Goal: Task Accomplishment & Management: Manage account settings

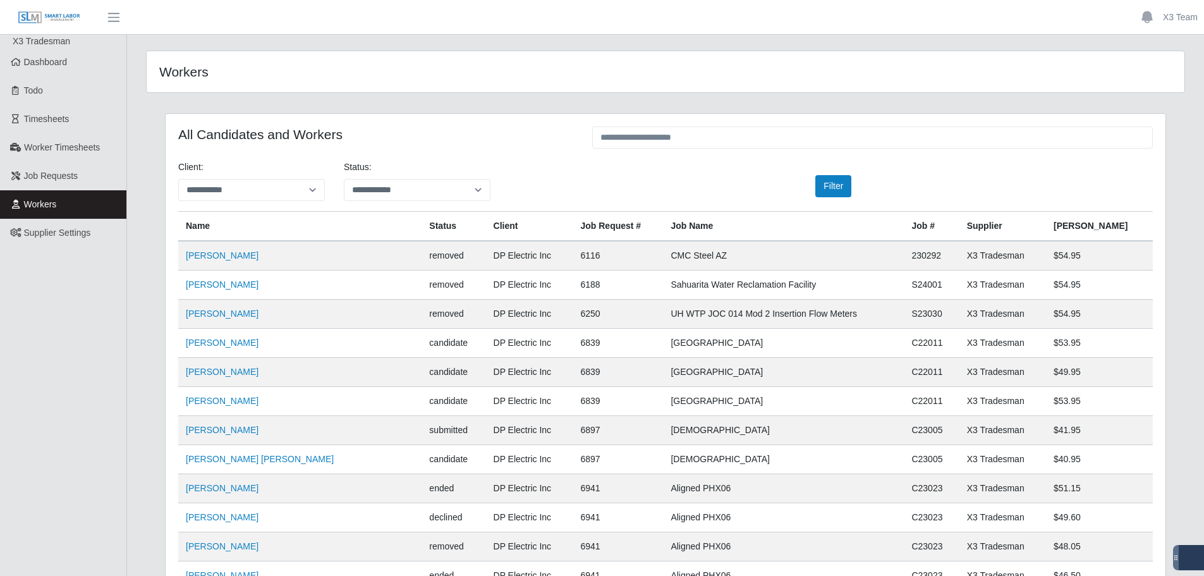
scroll to position [4998, 0]
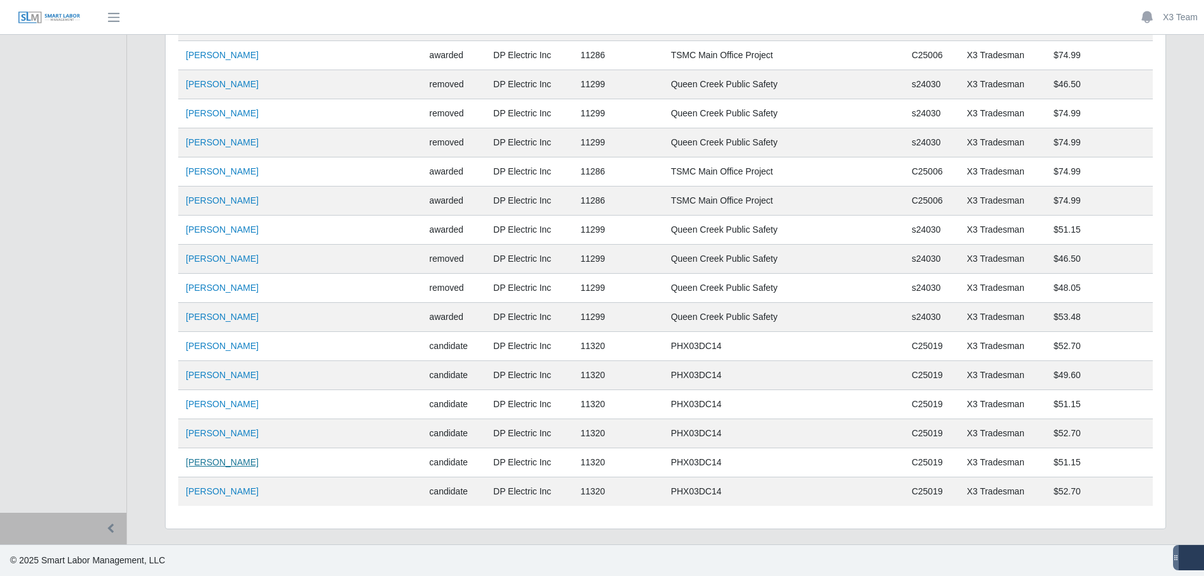
click at [243, 462] on link "[PERSON_NAME]" at bounding box center [222, 462] width 73 height 10
click at [225, 488] on link "[PERSON_NAME]" at bounding box center [222, 491] width 73 height 10
click at [224, 491] on link "[PERSON_NAME]" at bounding box center [222, 491] width 73 height 10
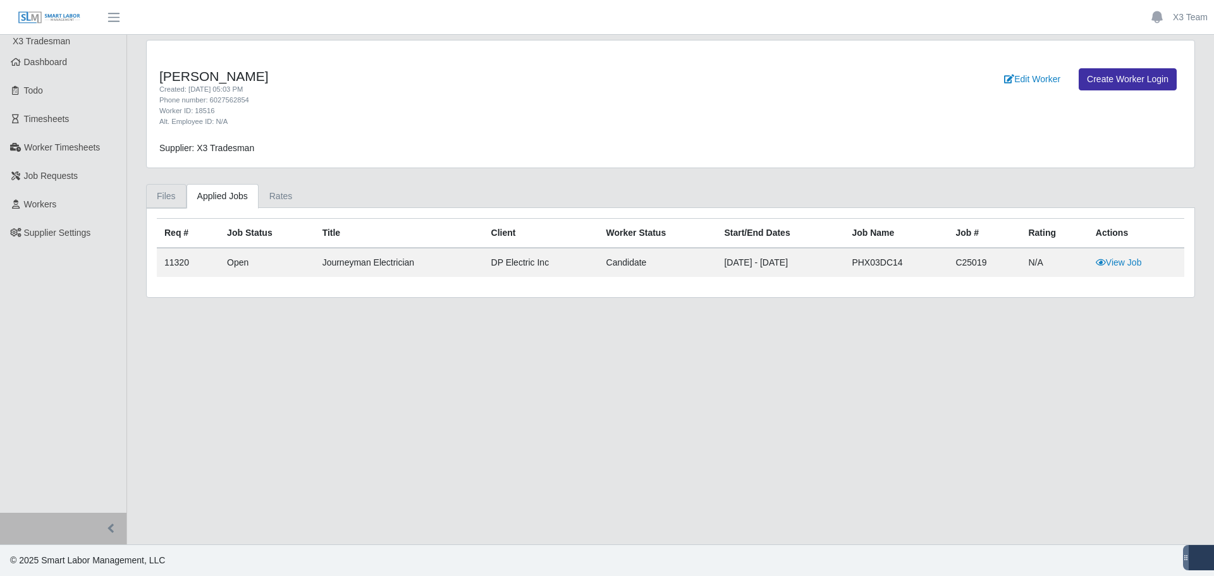
click at [174, 201] on link "Files" at bounding box center [166, 196] width 40 height 25
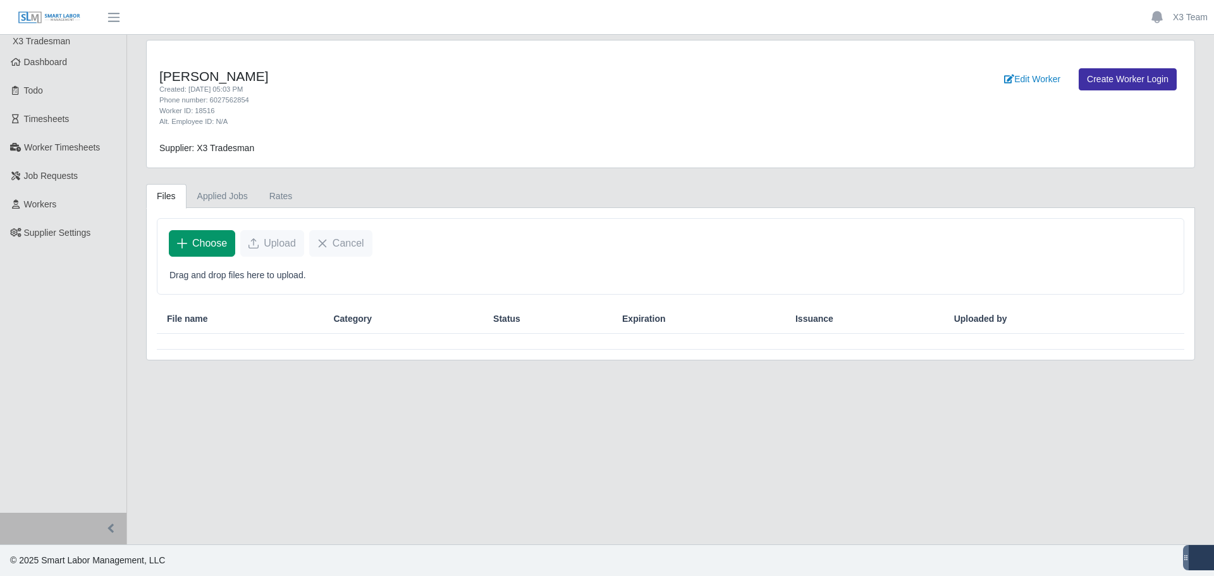
click at [203, 236] on span "Choose" at bounding box center [209, 243] width 35 height 15
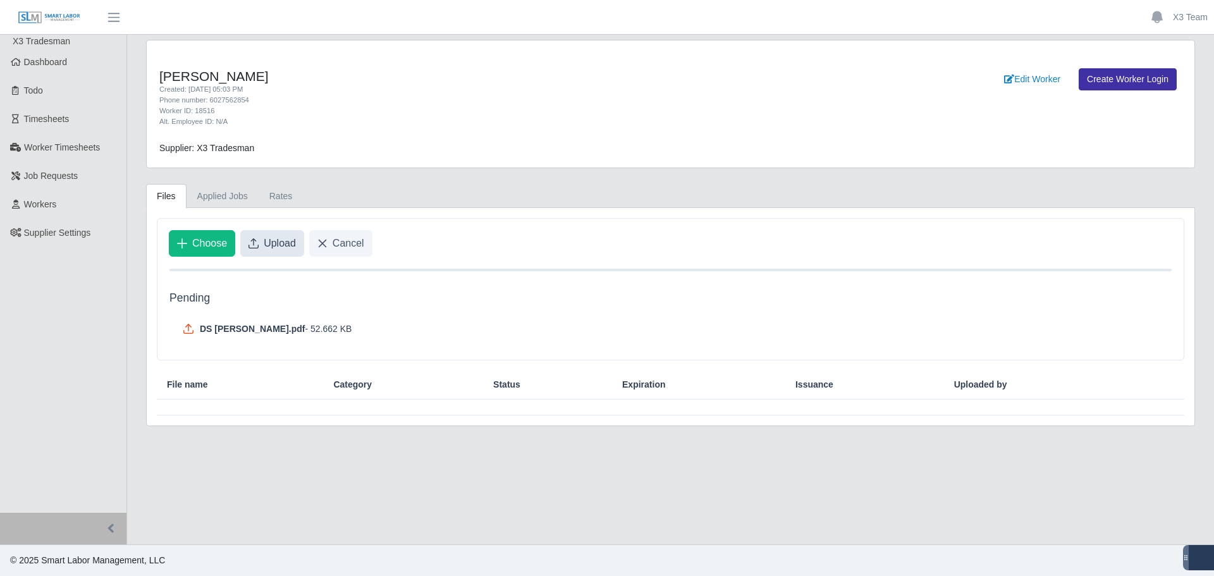
click at [267, 243] on span "Upload" at bounding box center [280, 243] width 32 height 15
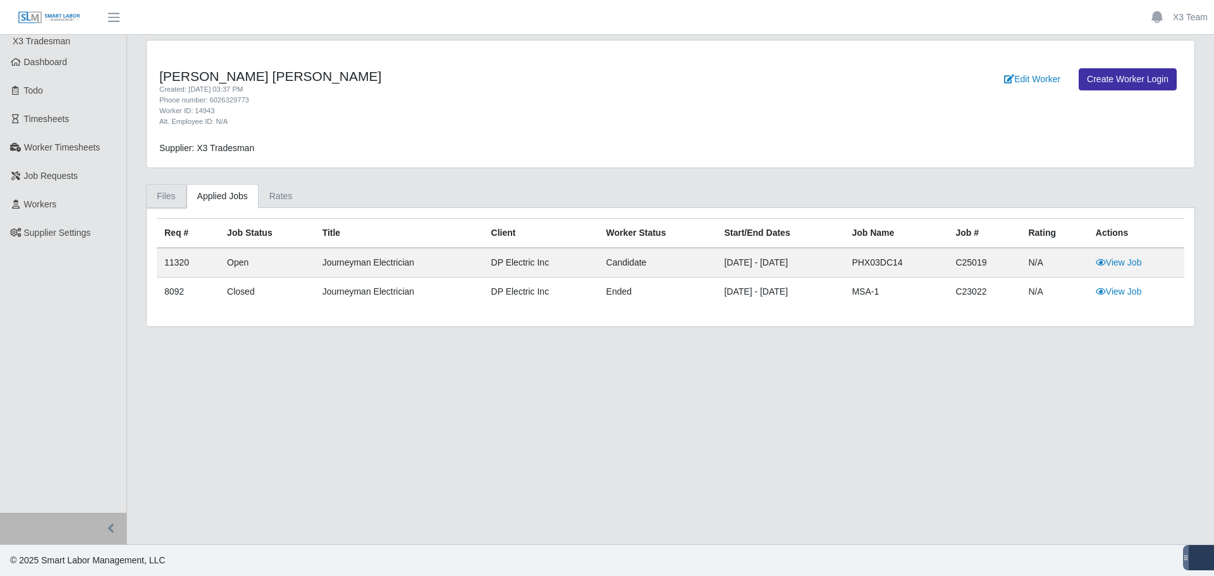
click at [164, 198] on link "Files" at bounding box center [166, 196] width 40 height 25
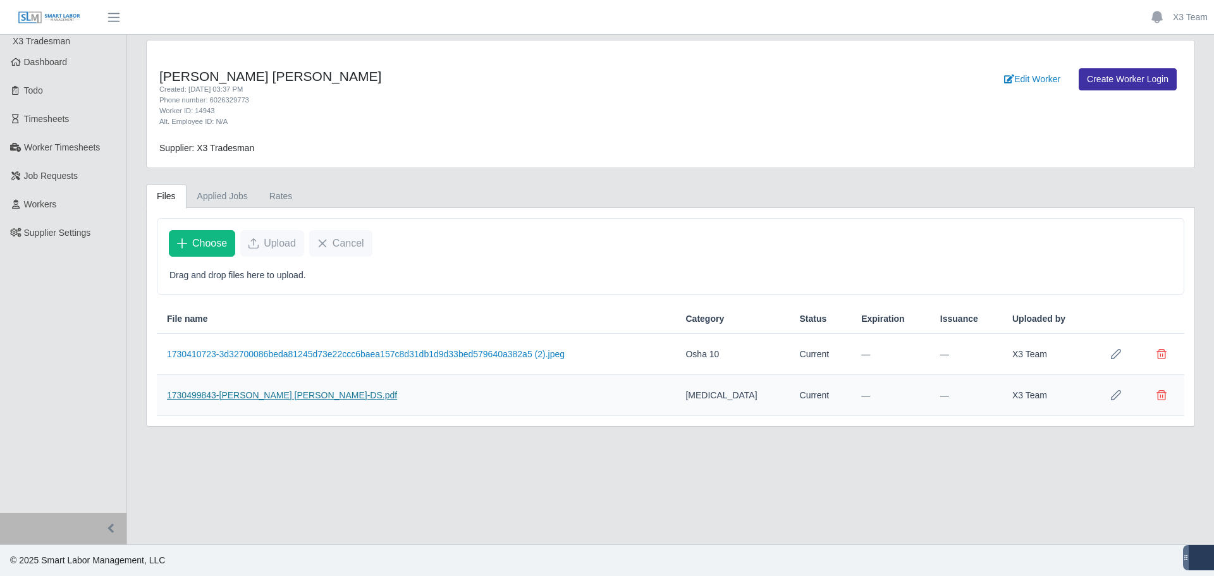
click at [252, 391] on link "1730499843-Juan Carlos Espinoza-DS.pdf" at bounding box center [282, 395] width 230 height 10
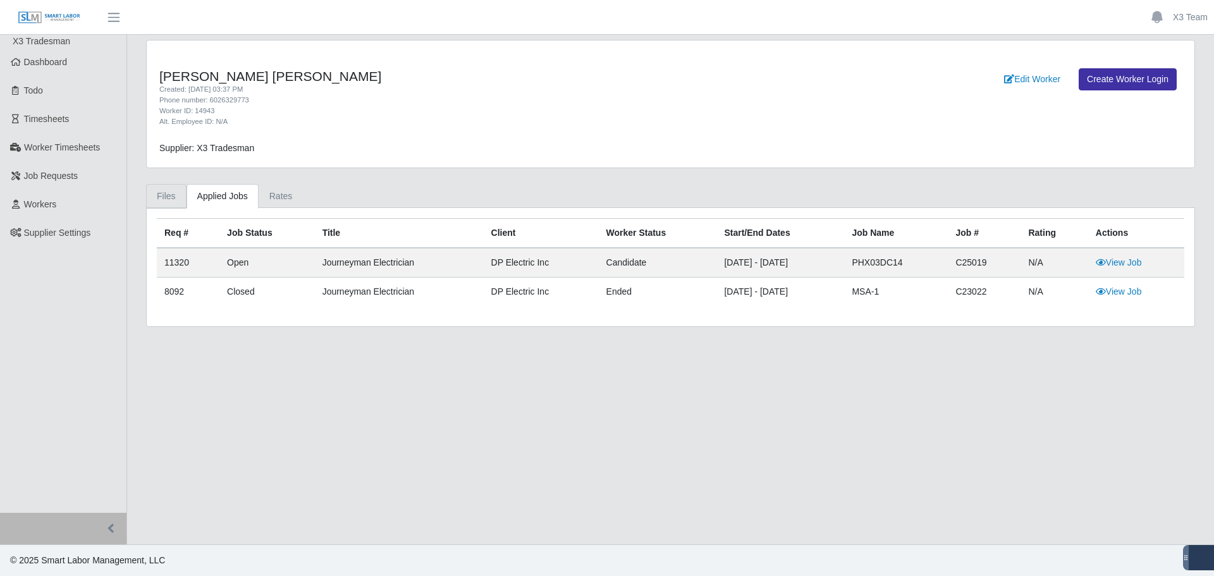
click at [172, 194] on link "Files" at bounding box center [166, 196] width 40 height 25
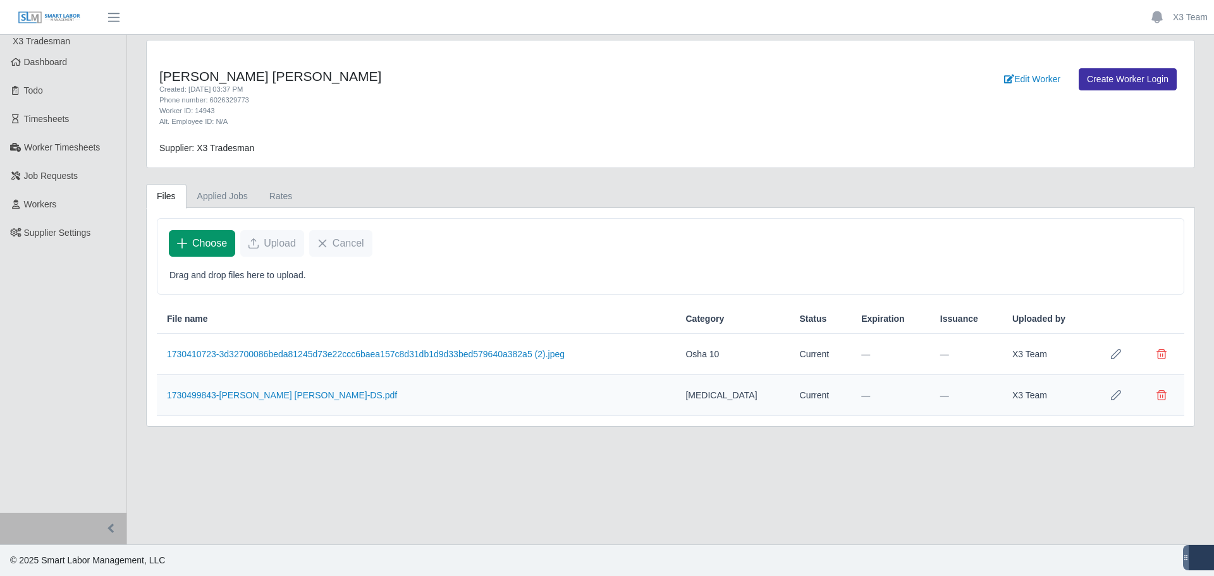
click at [187, 244] on button "Choose" at bounding box center [202, 243] width 66 height 27
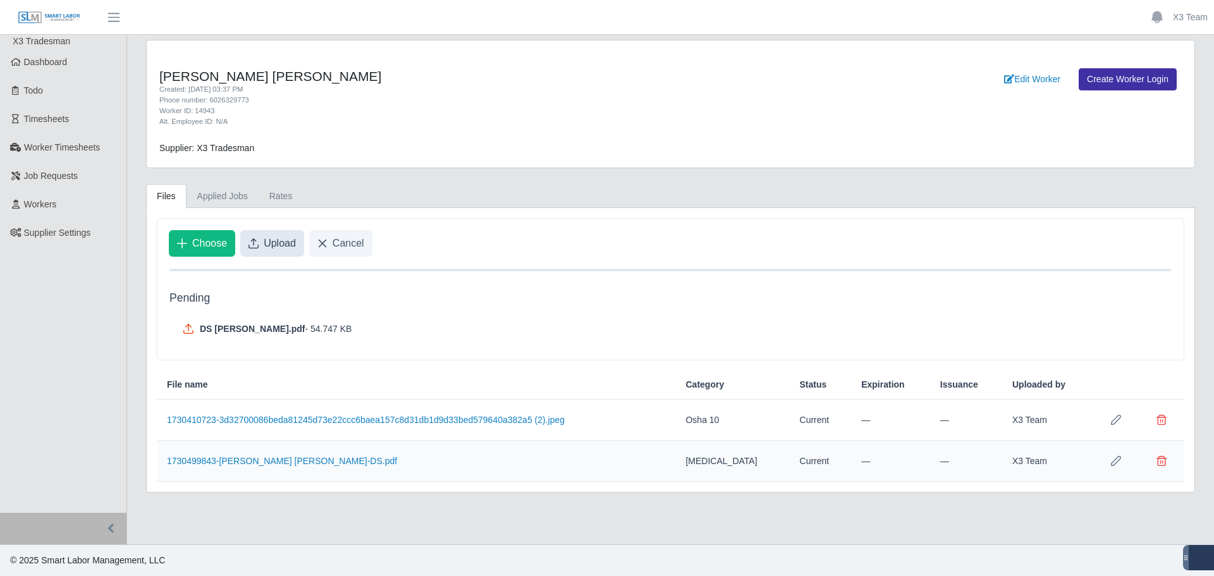
click at [264, 243] on span "Upload" at bounding box center [280, 243] width 32 height 15
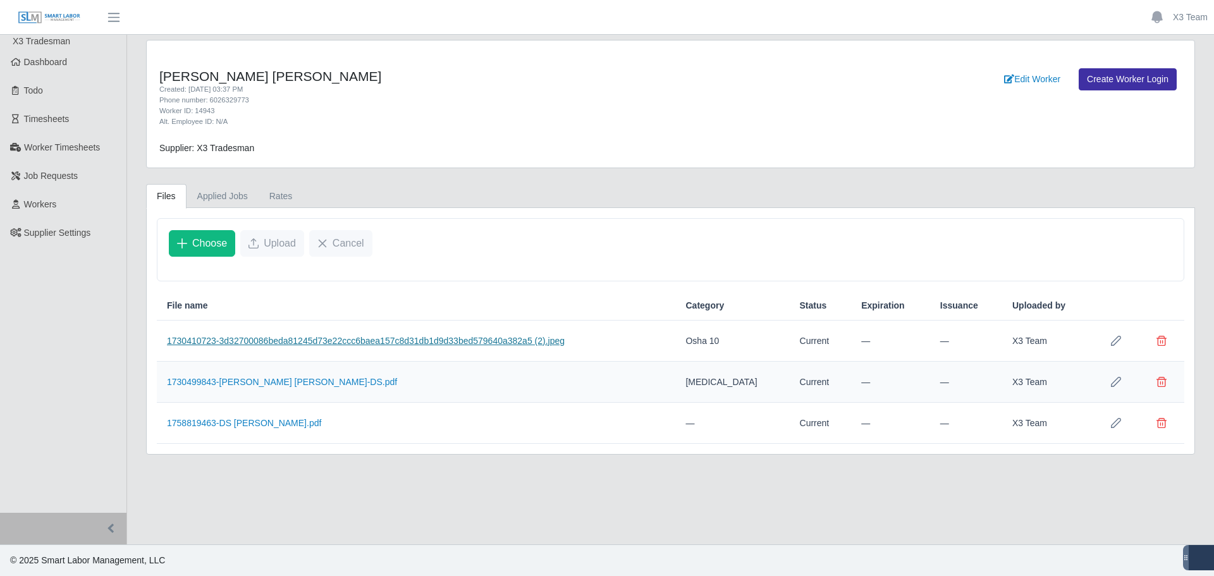
click at [293, 342] on link "1730410723-3d32700086beda81245d73e22ccc6baea157c8d31db1d9d33bed579640a382a5 (2)…" at bounding box center [366, 341] width 398 height 10
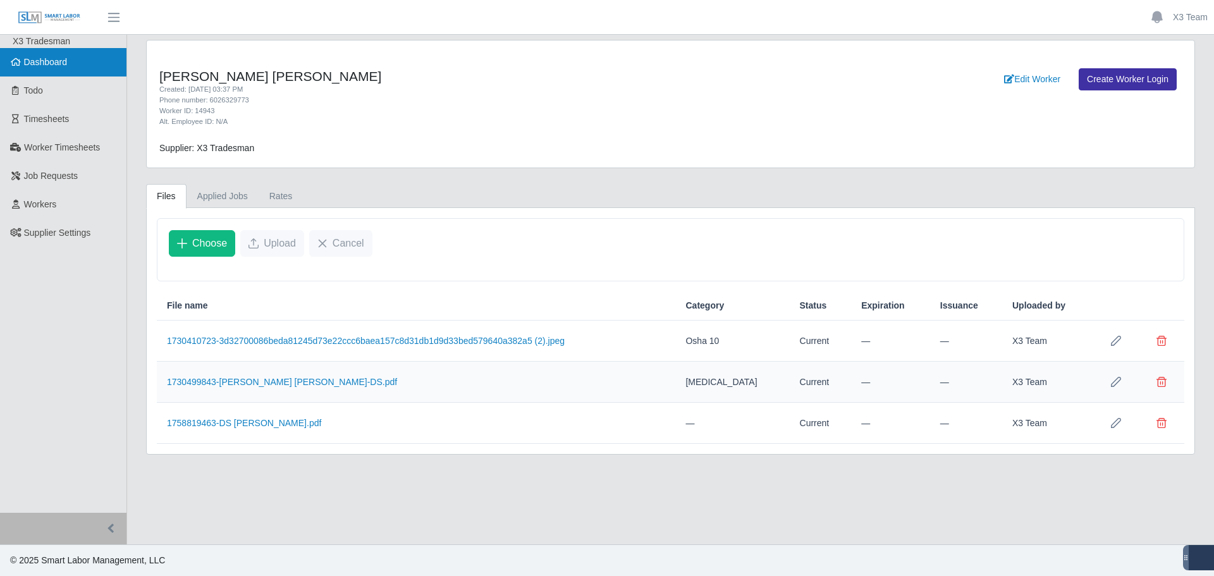
click at [76, 61] on link "Dashboard" at bounding box center [63, 62] width 126 height 28
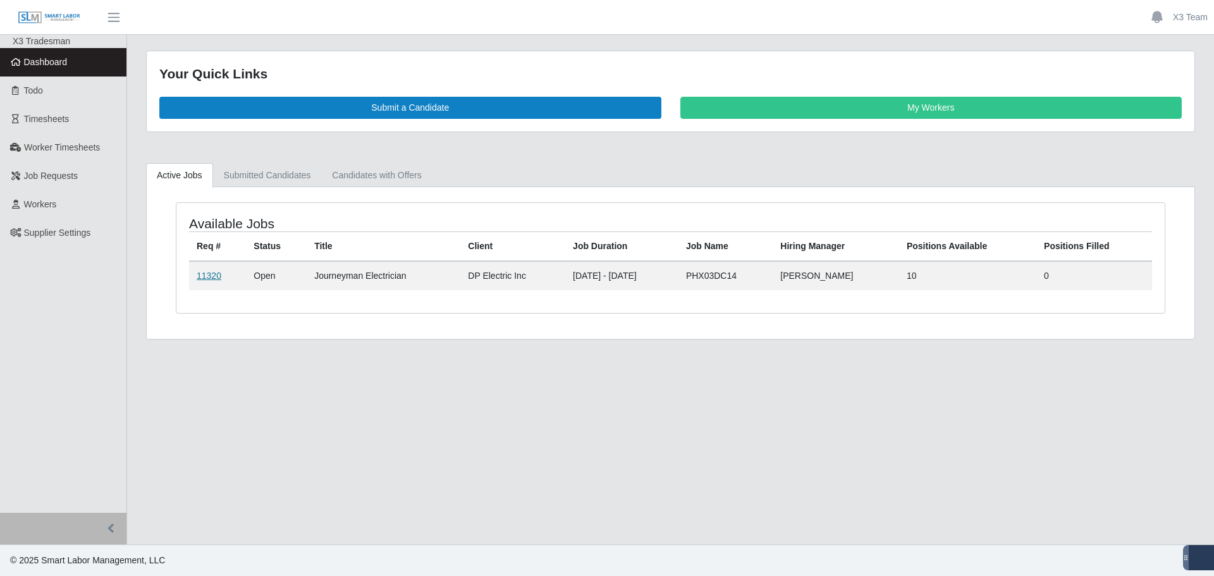
click at [217, 275] on link "11320" at bounding box center [209, 276] width 25 height 10
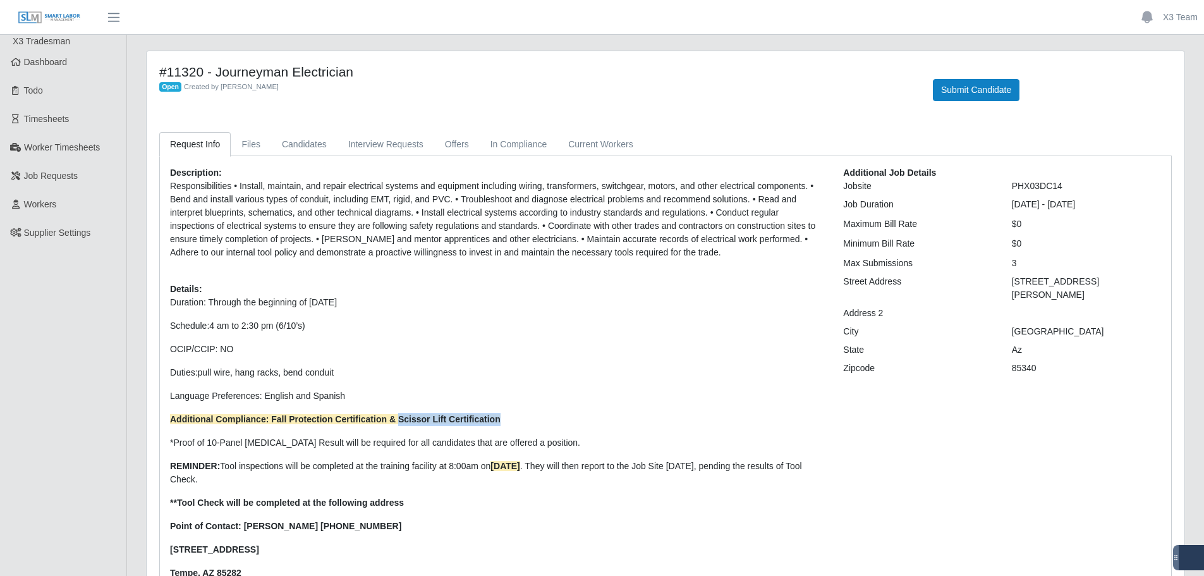
drag, startPoint x: 500, startPoint y: 424, endPoint x: 398, endPoint y: 422, distance: 102.4
click at [398, 422] on p "Additional Compliance: Fall Protection Certification & Scissor Lift Certificati…" at bounding box center [497, 419] width 654 height 13
copy strong "Scissor Lift Certification"
click at [379, 137] on link "Interview Requests" at bounding box center [386, 144] width 97 height 25
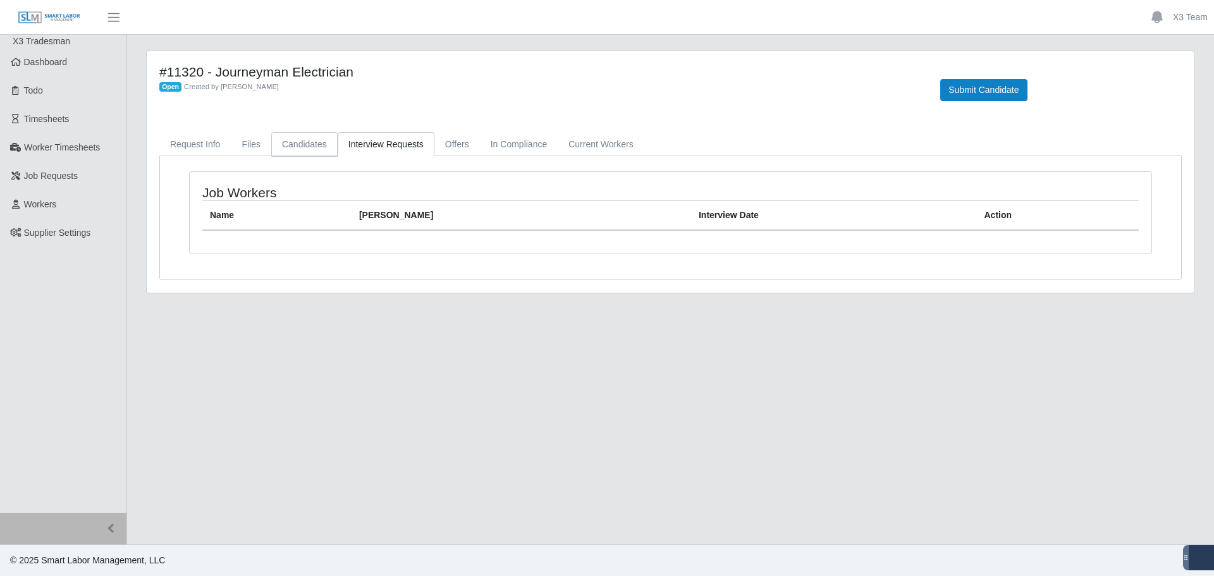
click at [307, 145] on link "Candidates" at bounding box center [304, 144] width 66 height 25
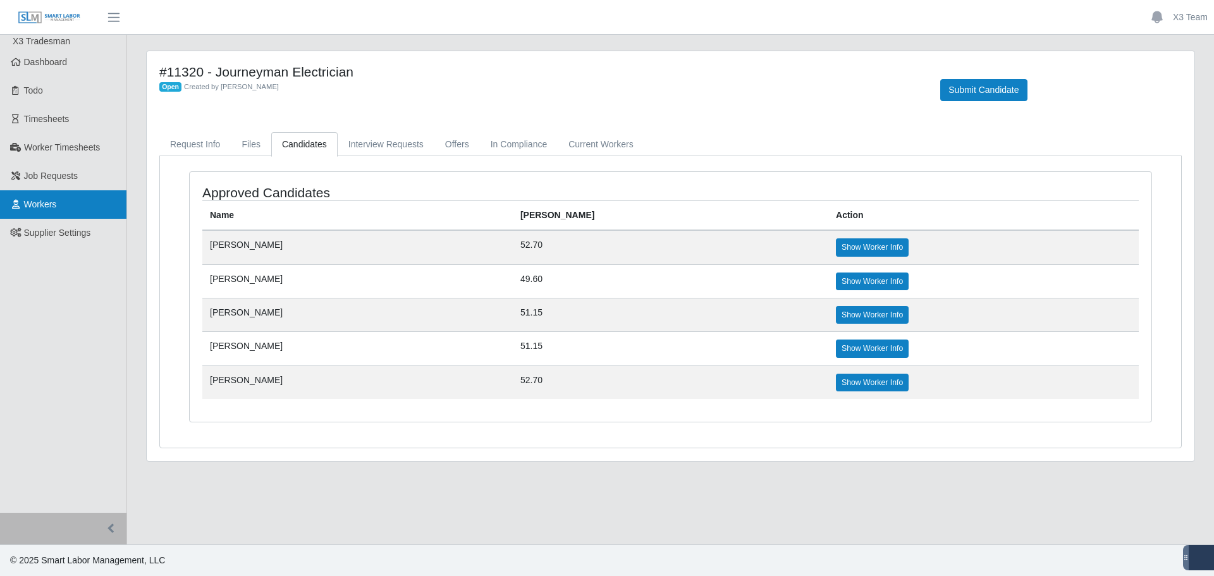
click at [54, 202] on span "Workers" at bounding box center [40, 204] width 33 height 10
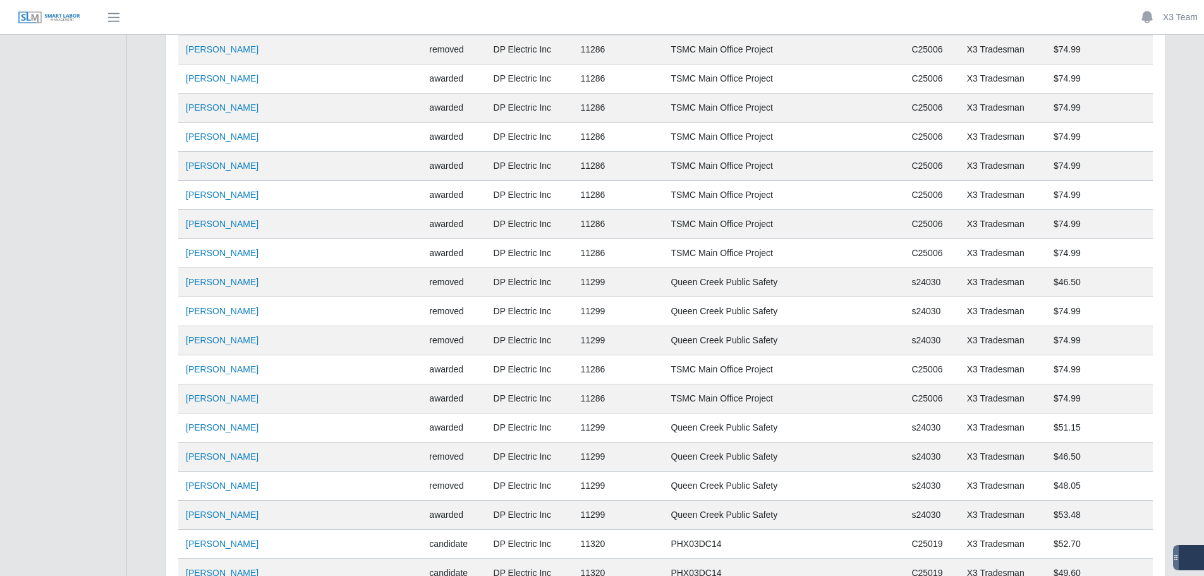
scroll to position [4998, 0]
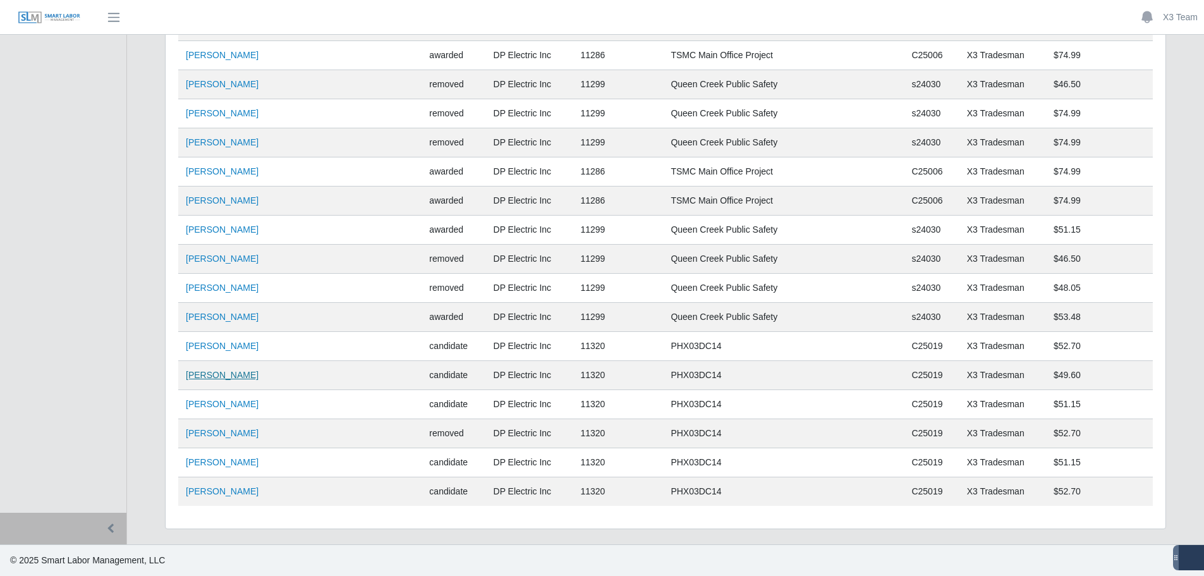
click at [234, 379] on link "[PERSON_NAME]" at bounding box center [222, 375] width 73 height 10
drag, startPoint x: 214, startPoint y: 407, endPoint x: 154, endPoint y: 391, distance: 62.1
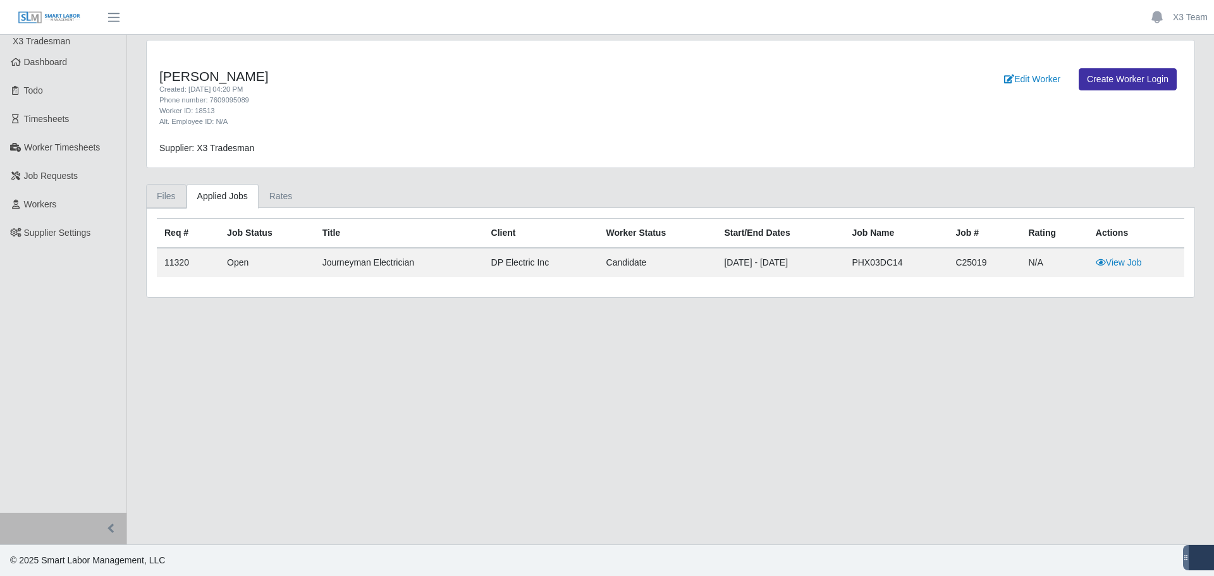
click at [172, 204] on link "Files" at bounding box center [166, 196] width 40 height 25
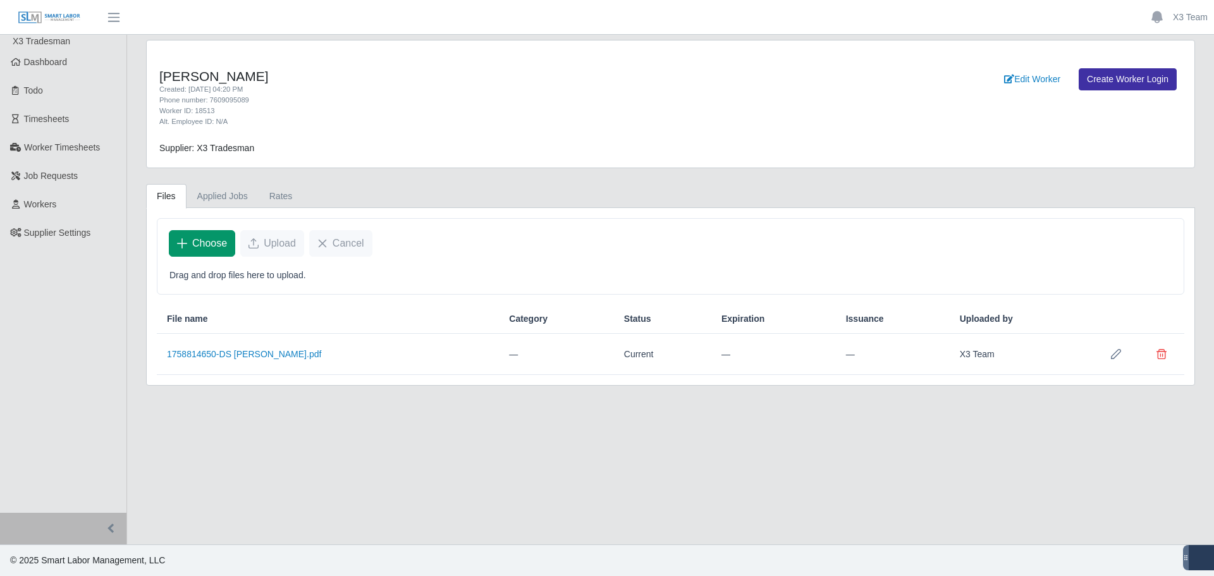
click at [191, 240] on button "Choose" at bounding box center [202, 243] width 66 height 27
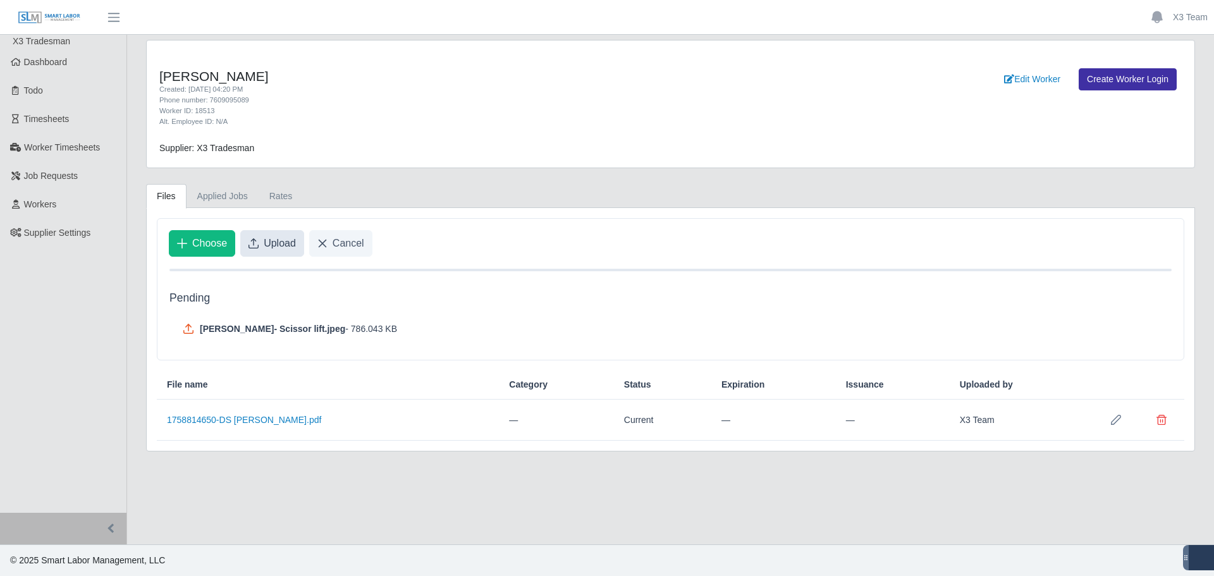
click at [283, 242] on span "Upload" at bounding box center [280, 243] width 32 height 15
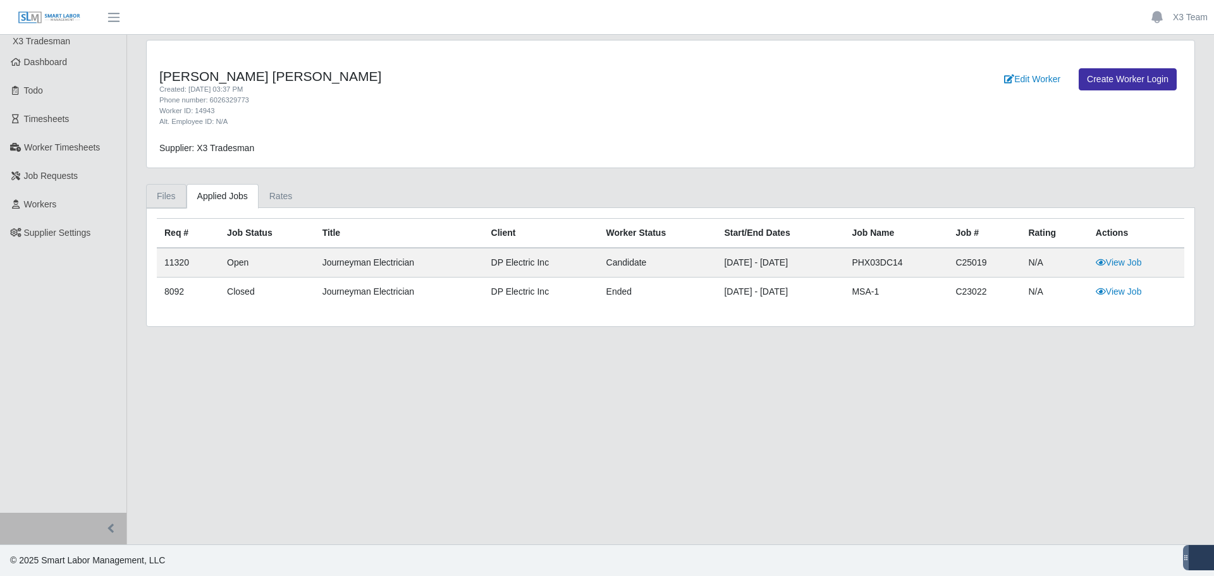
click at [171, 202] on link "Files" at bounding box center [166, 196] width 40 height 25
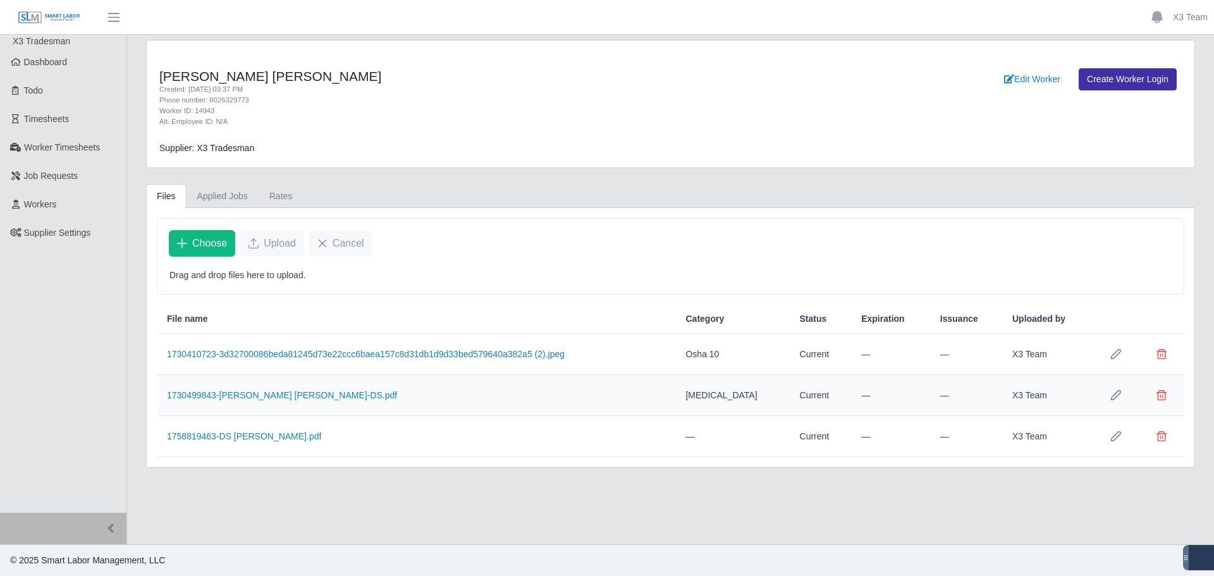
click at [721, 438] on td "—" at bounding box center [732, 436] width 114 height 41
click at [1114, 441] on icon "Row Edit" at bounding box center [1116, 436] width 10 height 10
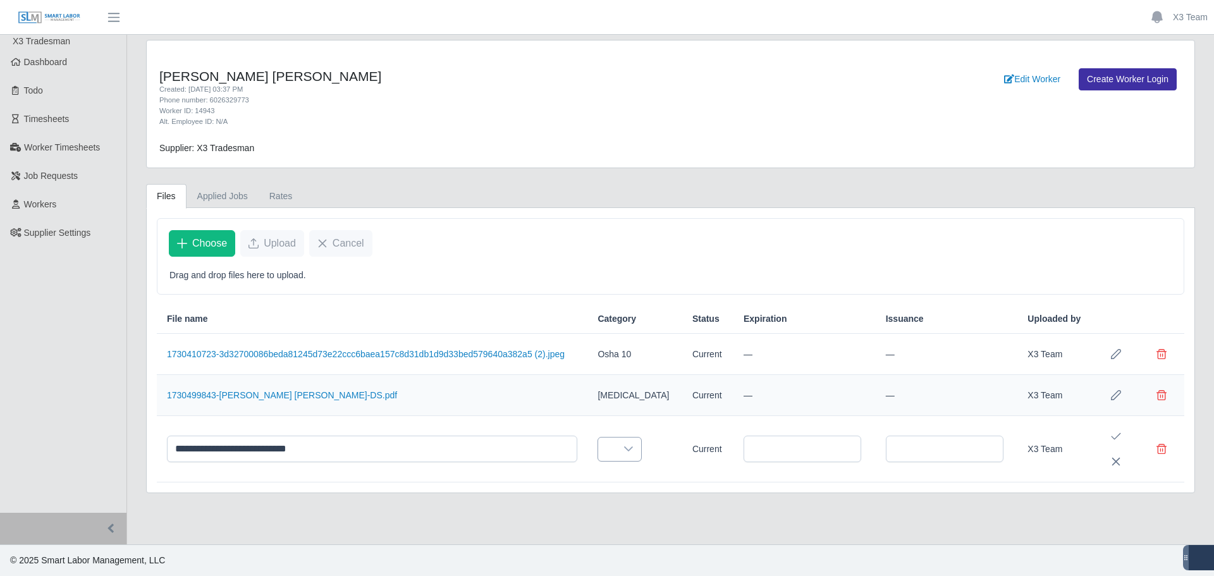
click at [605, 454] on span at bounding box center [607, 448] width 18 height 23
click at [643, 378] on li "Drug Test" at bounding box center [668, 373] width 143 height 23
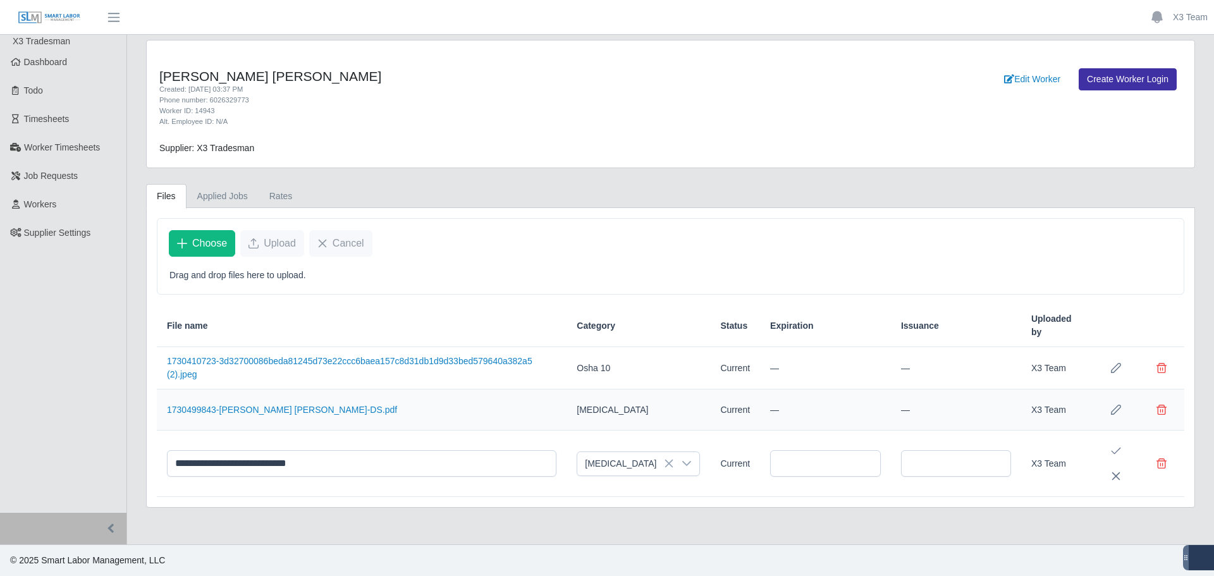
click at [710, 490] on td "Current" at bounding box center [735, 463] width 50 height 66
click at [857, 265] on div "Choose Upload Cancel" at bounding box center [670, 243] width 1026 height 49
click at [1116, 454] on icon "Save Edit" at bounding box center [1116, 451] width 10 height 10
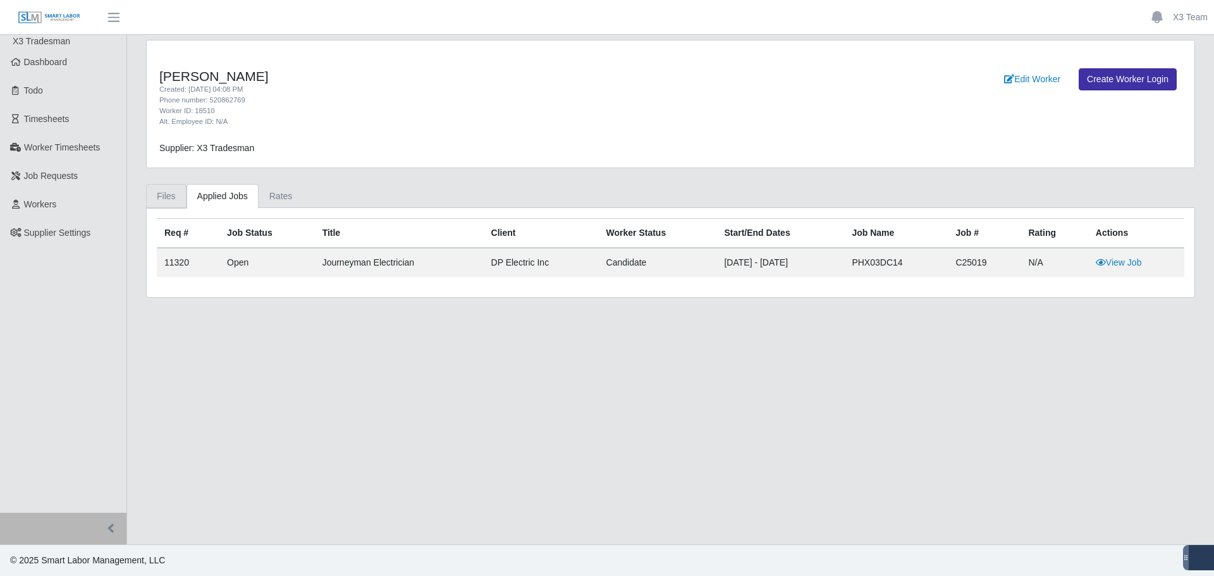
click at [164, 198] on link "Files" at bounding box center [166, 196] width 40 height 25
click at [169, 192] on link "Files" at bounding box center [166, 196] width 40 height 25
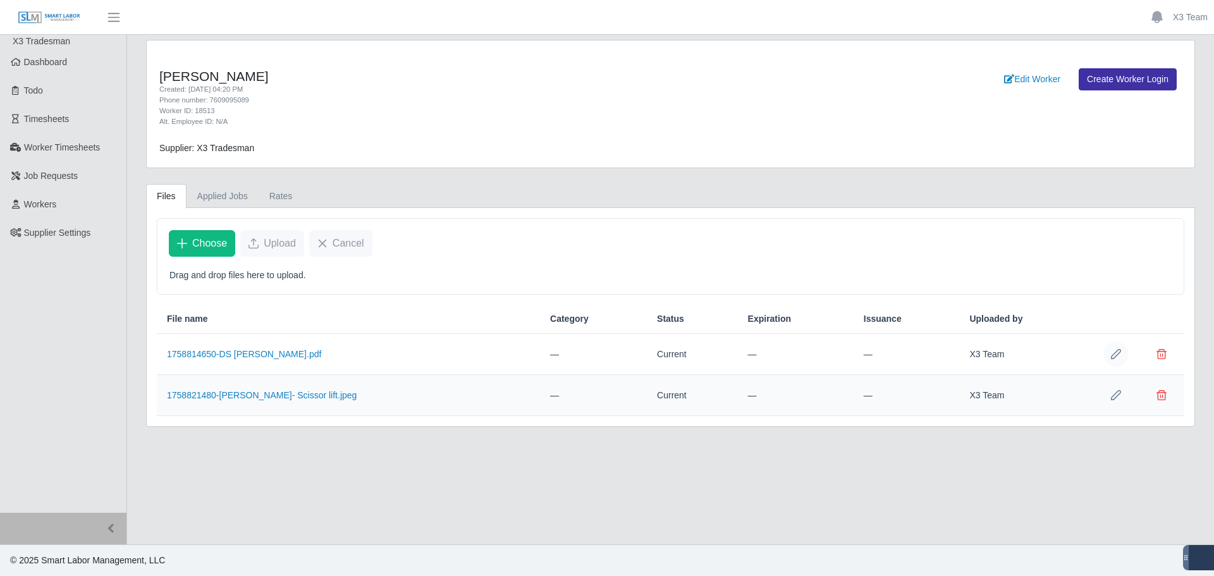
click at [1117, 353] on icon "Row Edit" at bounding box center [1116, 354] width 10 height 10
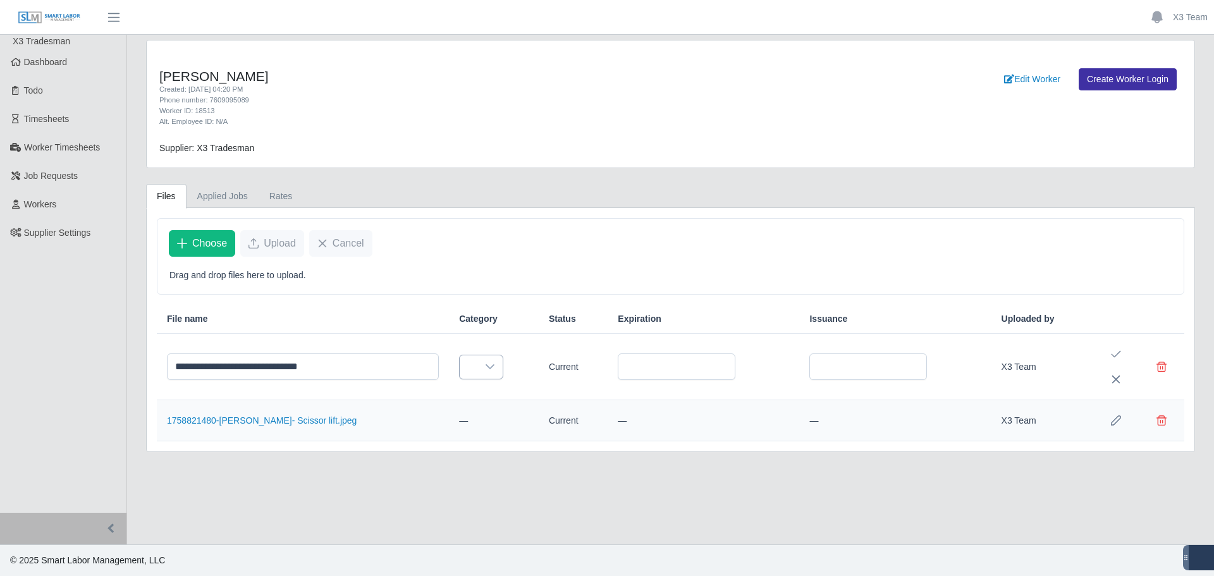
click at [477, 367] on div at bounding box center [489, 366] width 25 height 23
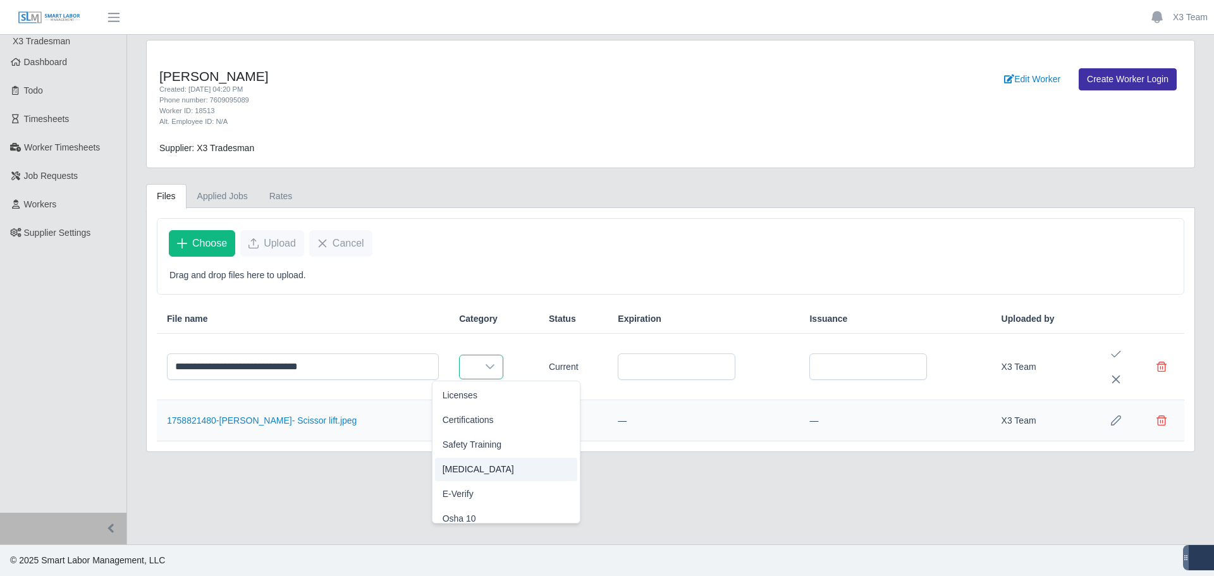
click at [479, 475] on span "[MEDICAL_DATA]" at bounding box center [477, 469] width 71 height 13
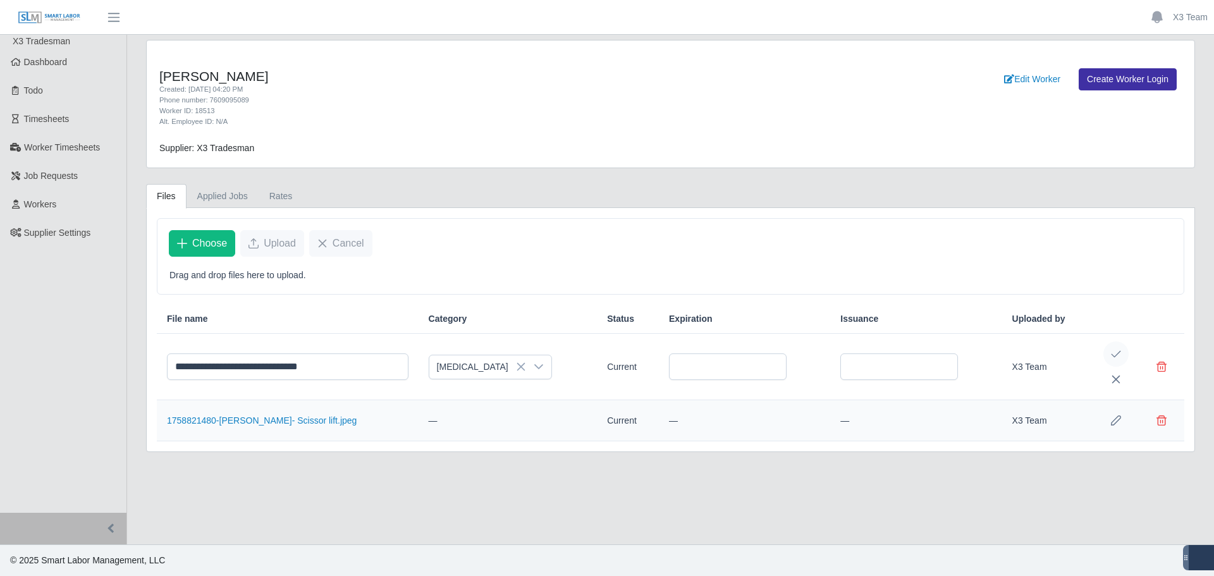
click at [1115, 352] on icon "Save Edit" at bounding box center [1116, 354] width 10 height 10
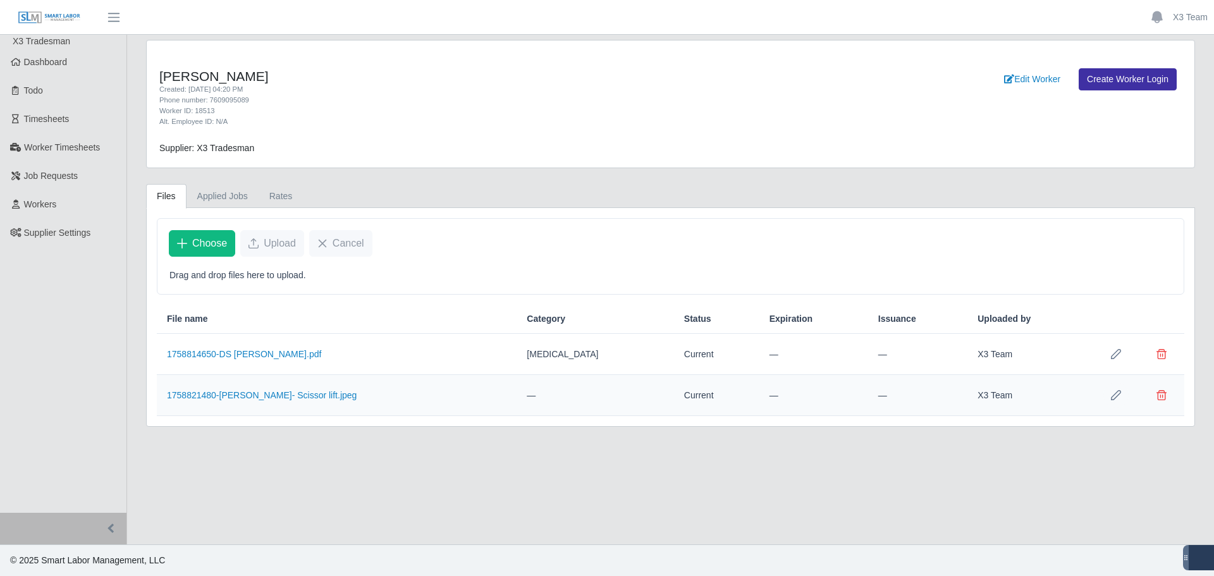
click at [1112, 396] on icon "Row Edit" at bounding box center [1116, 395] width 10 height 10
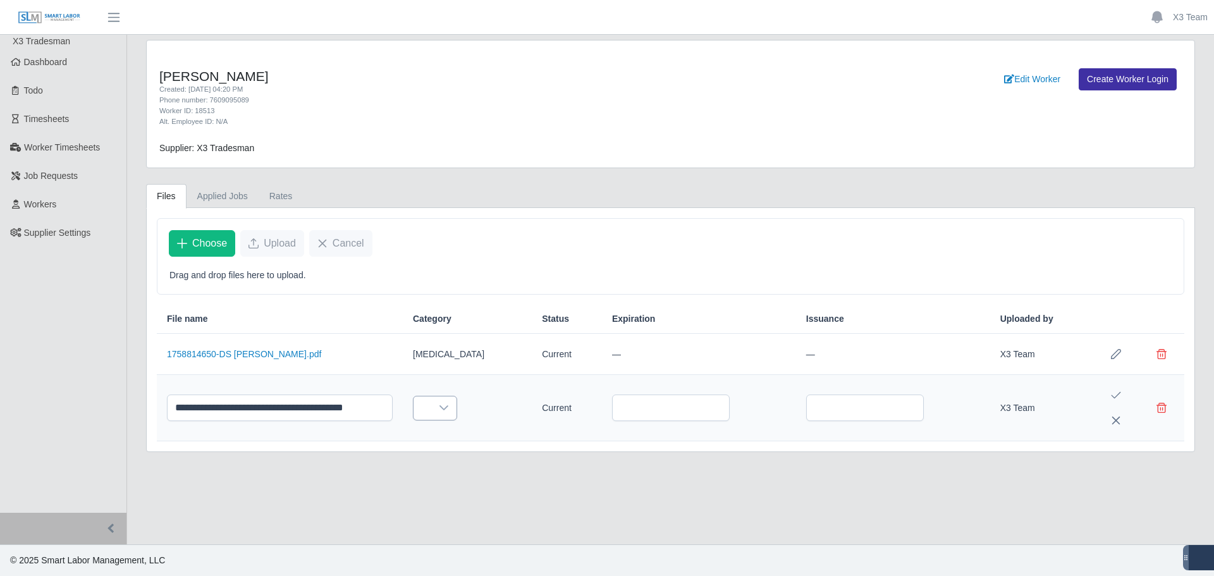
click at [439, 407] on icon at bounding box center [444, 408] width 10 height 10
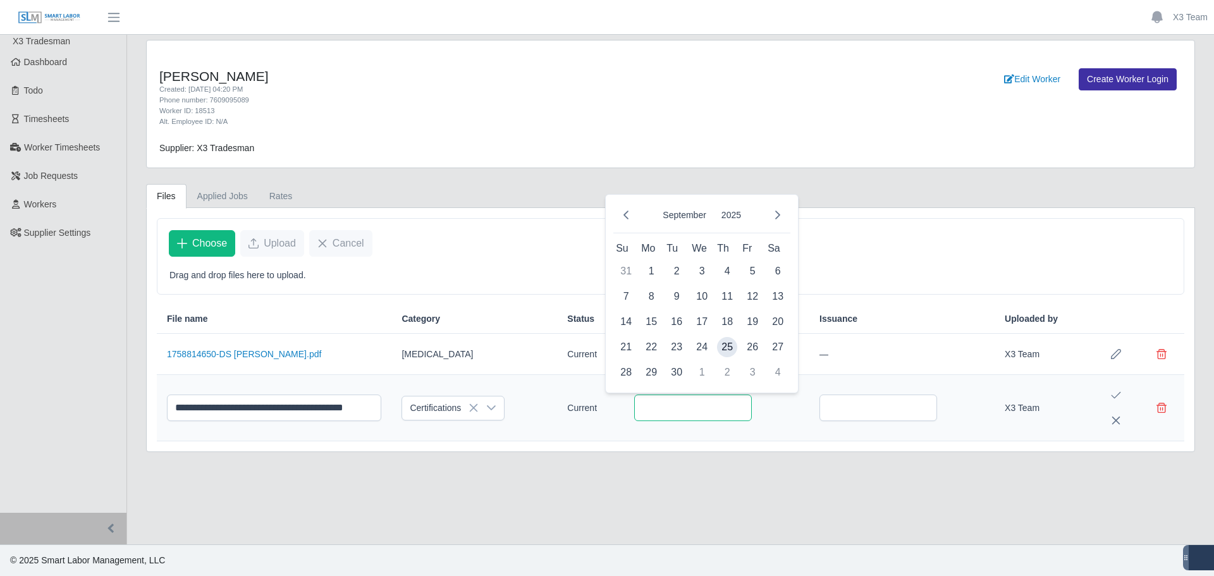
click at [638, 408] on input "text" at bounding box center [693, 407] width 118 height 27
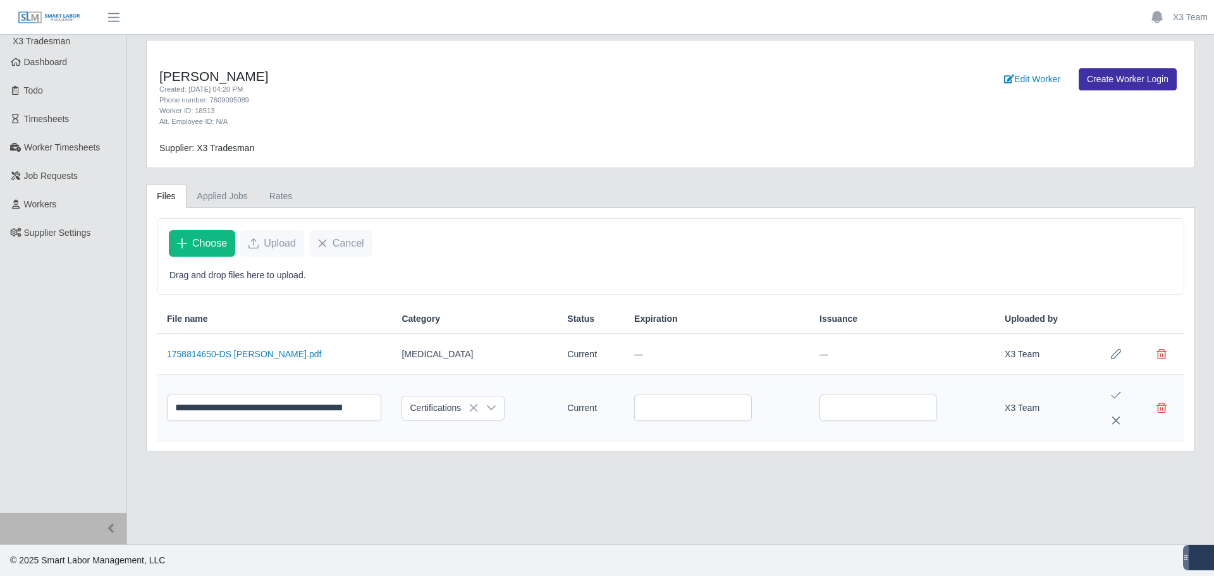
click at [753, 442] on div "**********" at bounding box center [670, 329] width 1047 height 243
click at [1114, 391] on icon "Save Edit" at bounding box center [1116, 395] width 10 height 10
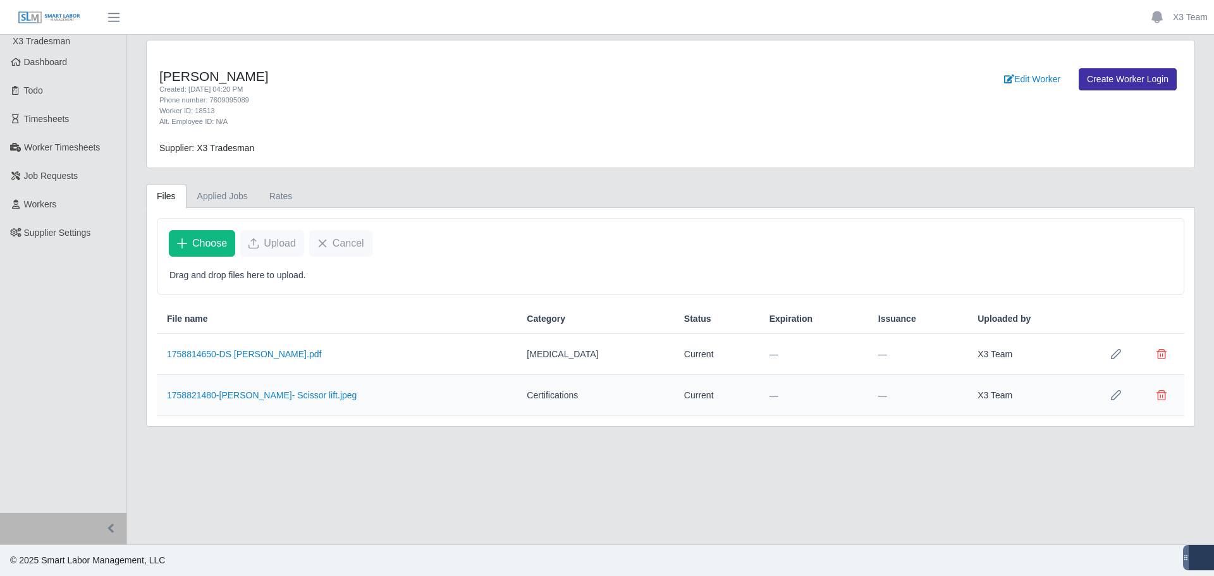
click at [846, 497] on main "Fabian Gaxiola Valdez Created: 09/24/2025 04:20 PM Phone number: 7609095089 Wor…" at bounding box center [670, 289] width 1087 height 509
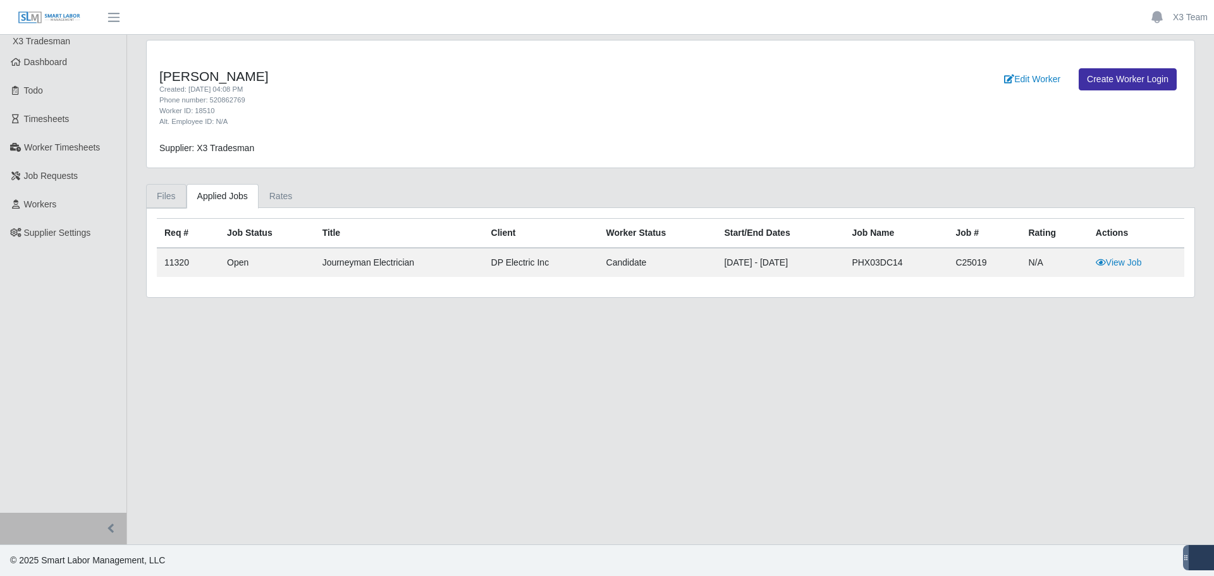
click at [168, 191] on link "Files" at bounding box center [166, 196] width 40 height 25
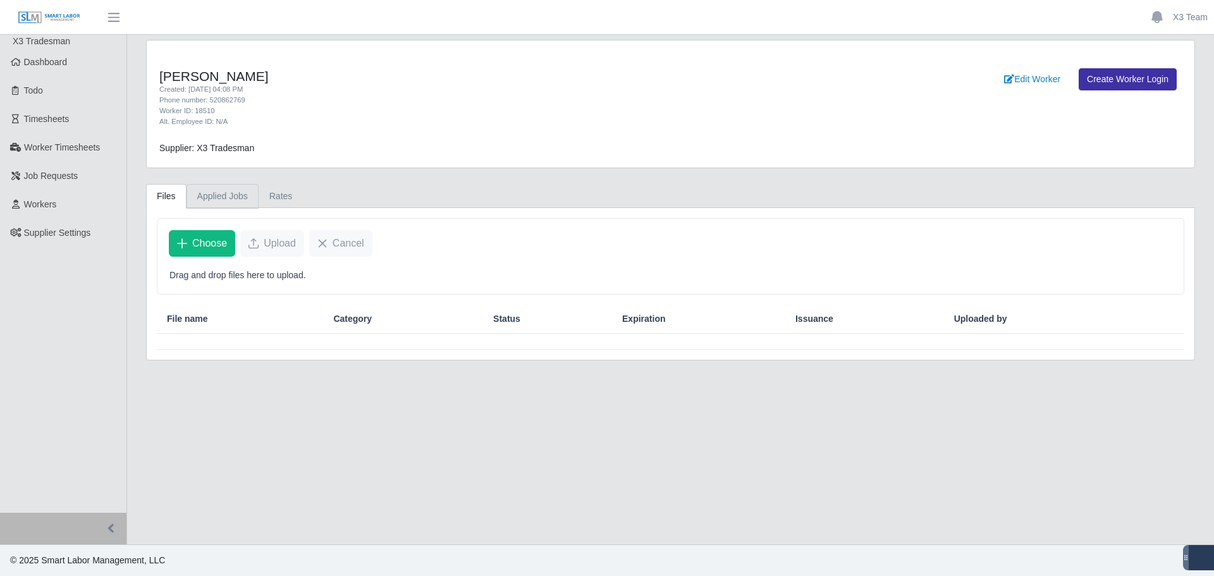
click at [215, 197] on link "Applied Jobs" at bounding box center [222, 196] width 72 height 25
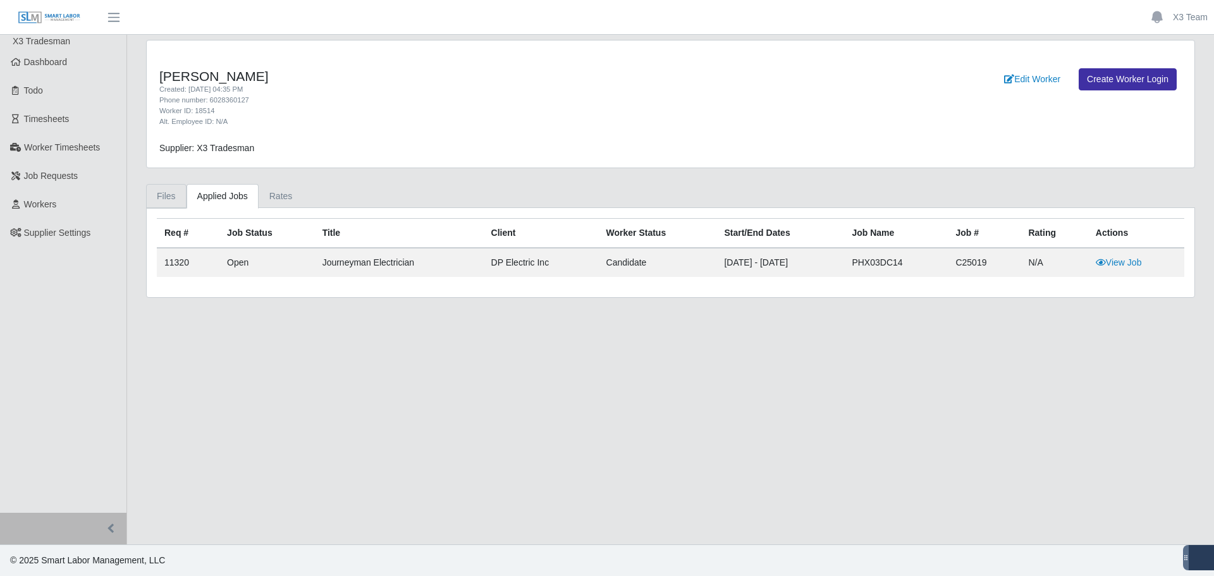
click at [169, 200] on link "Files" at bounding box center [166, 196] width 40 height 25
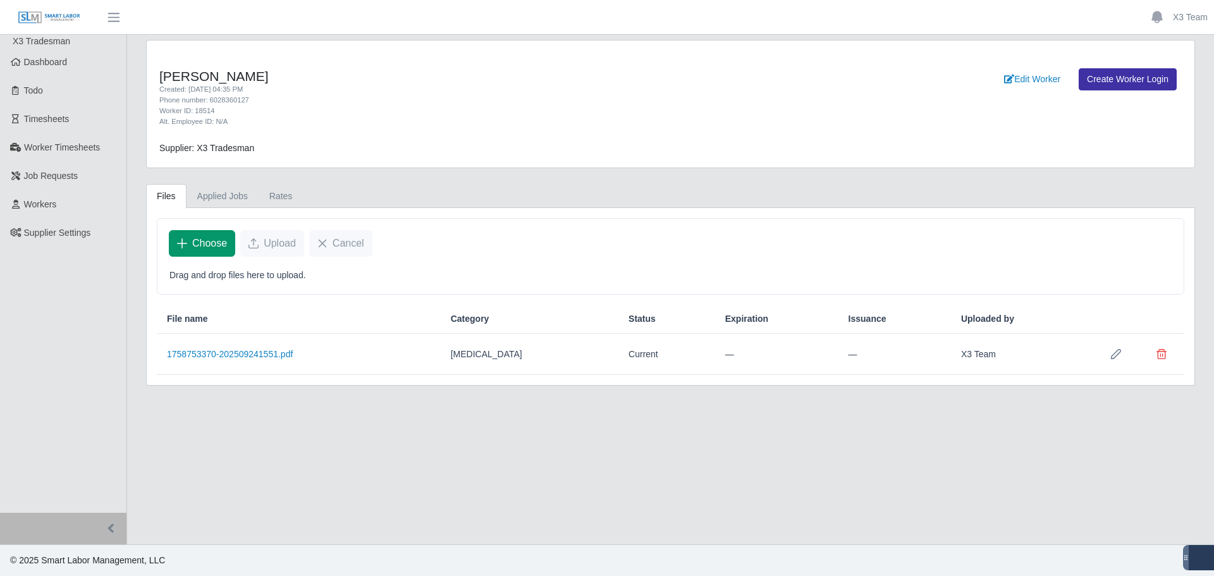
click at [216, 239] on span "Choose" at bounding box center [209, 243] width 35 height 15
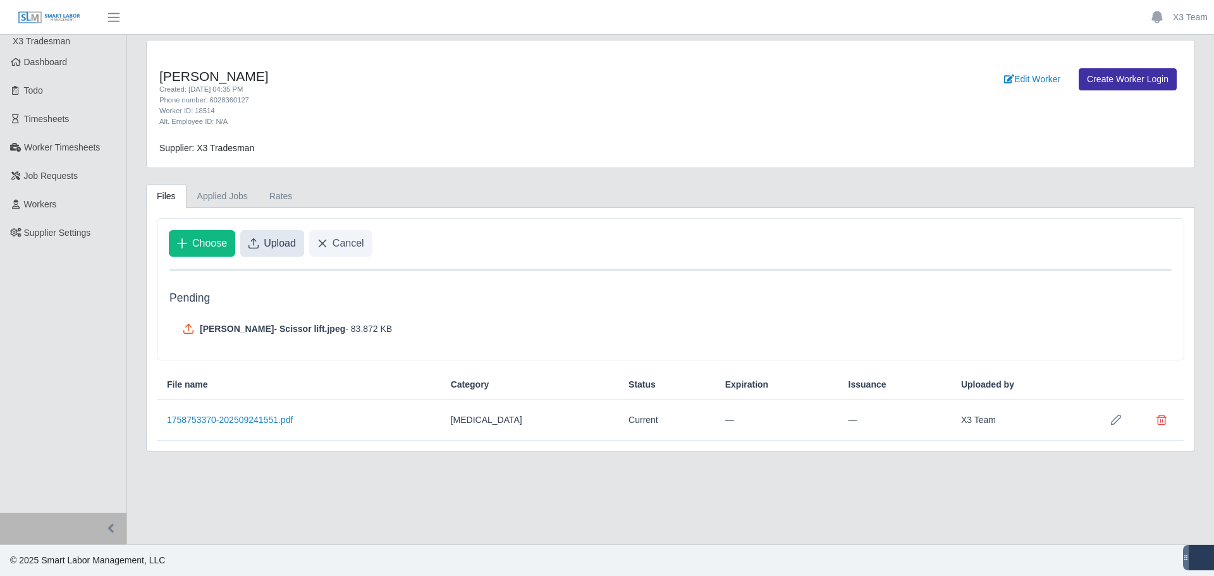
click at [257, 242] on icon "Upload" at bounding box center [253, 243] width 10 height 10
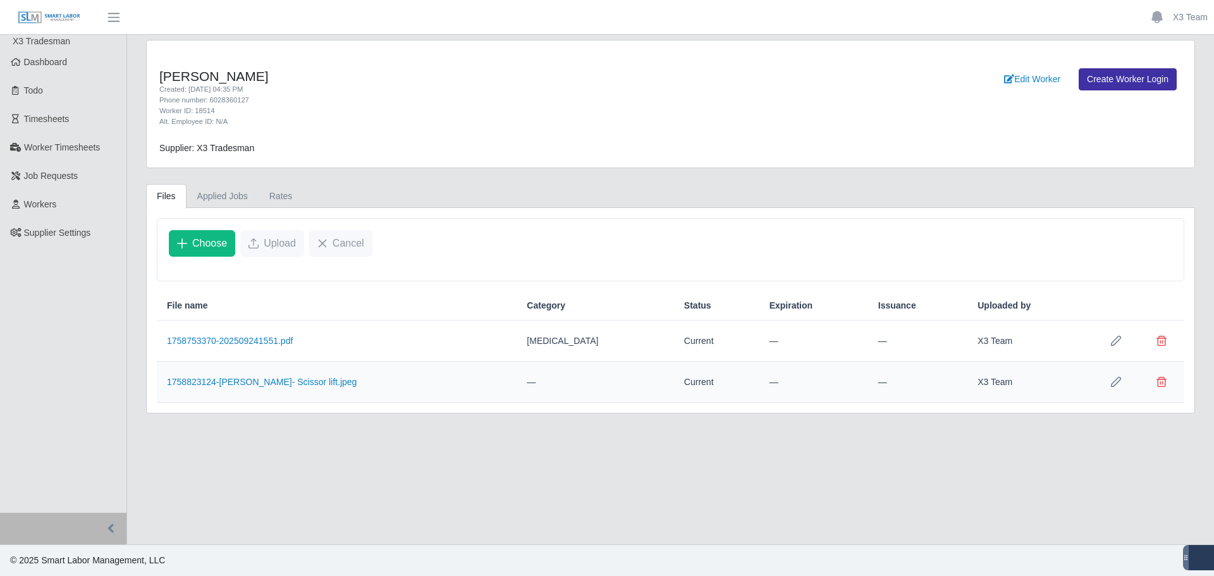
click at [1114, 379] on icon "Row Edit" at bounding box center [1116, 382] width 10 height 10
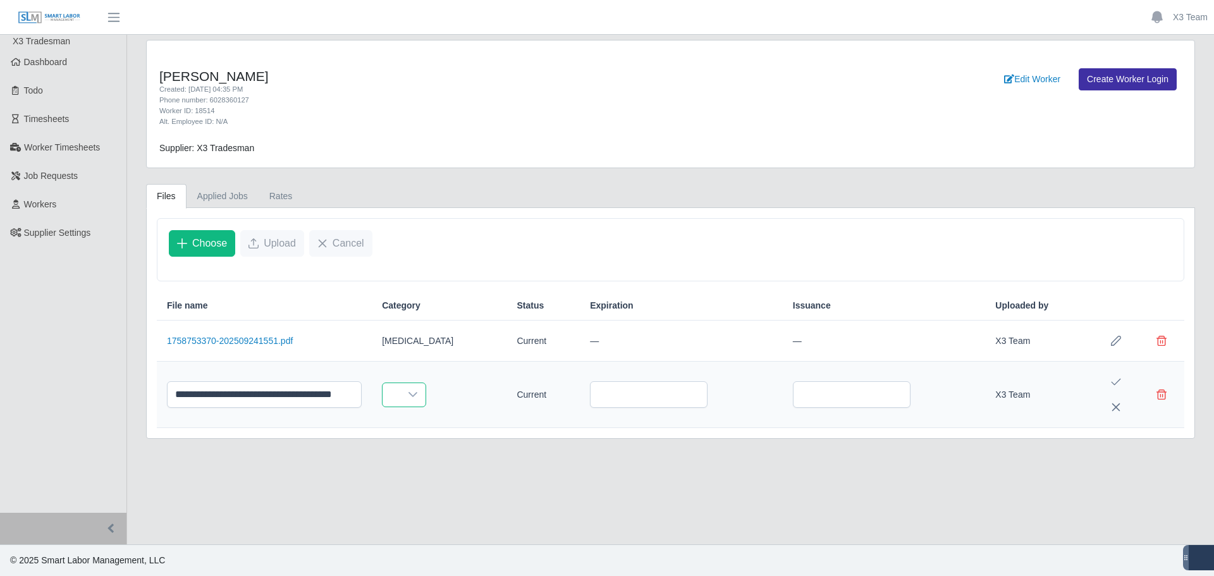
click at [396, 394] on span at bounding box center [391, 394] width 18 height 23
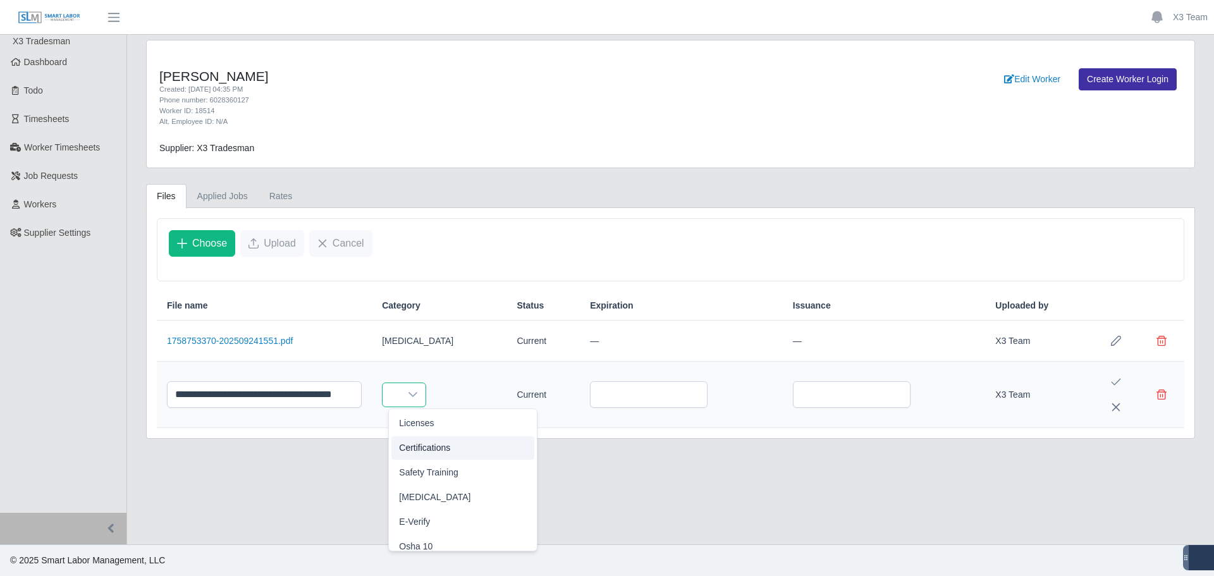
click at [435, 445] on span "Certifications" at bounding box center [424, 447] width 51 height 13
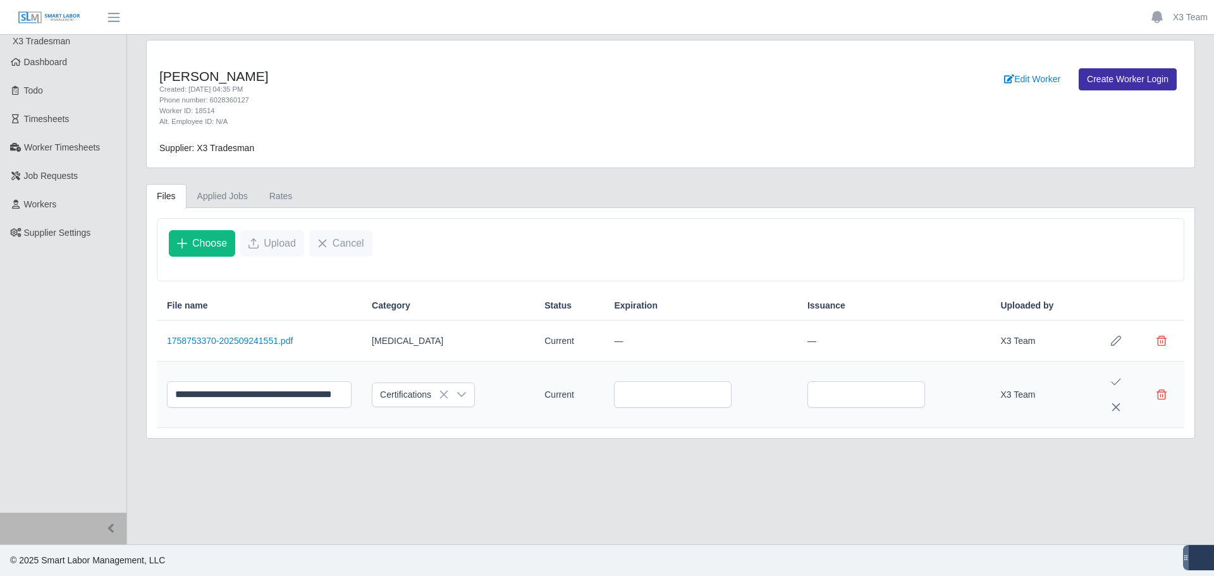
click at [1116, 383] on icon "Save Edit" at bounding box center [1115, 382] width 9 height 7
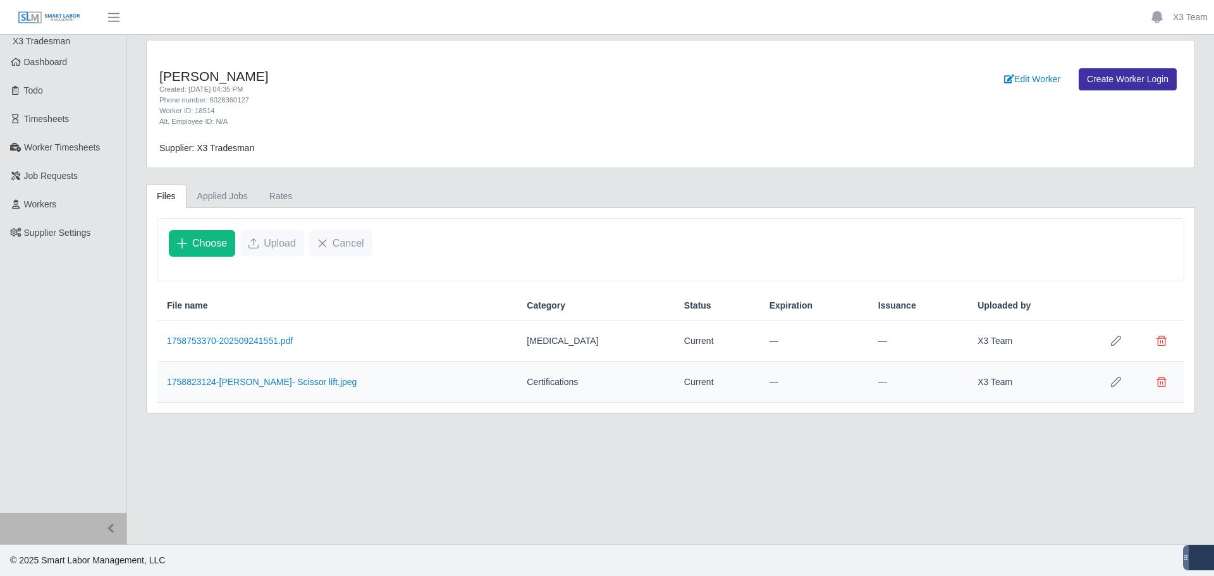
click at [515, 449] on main "[PERSON_NAME] Created: [DATE] 04:35 PM Phone number: 6028360127 Worker ID: 1851…" at bounding box center [670, 289] width 1087 height 509
